Goal: Task Accomplishment & Management: Manage account settings

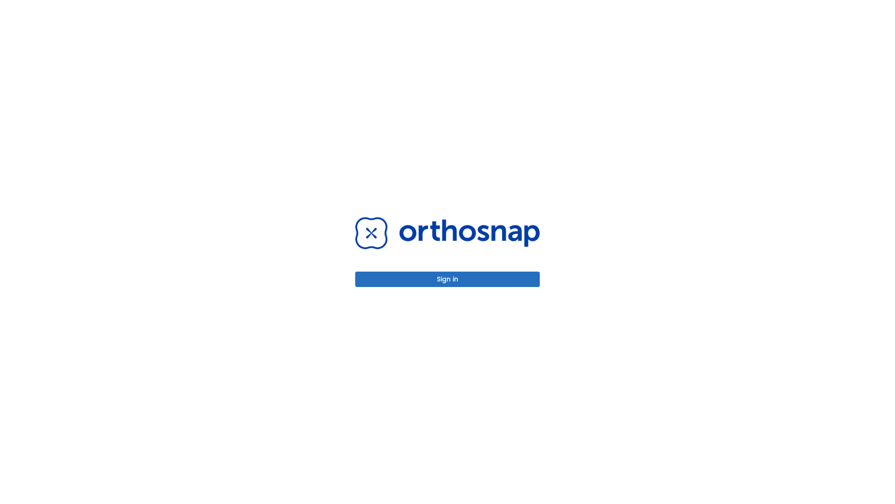
click at [448, 279] on button "Sign in" at bounding box center [447, 278] width 185 height 15
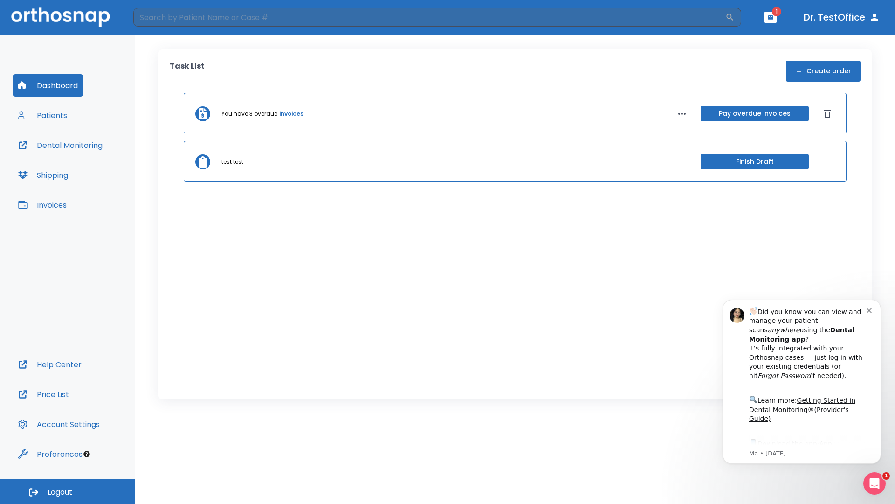
click at [68, 491] on span "Logout" at bounding box center [60, 492] width 25 height 10
